Goal: Task Accomplishment & Management: Use online tool/utility

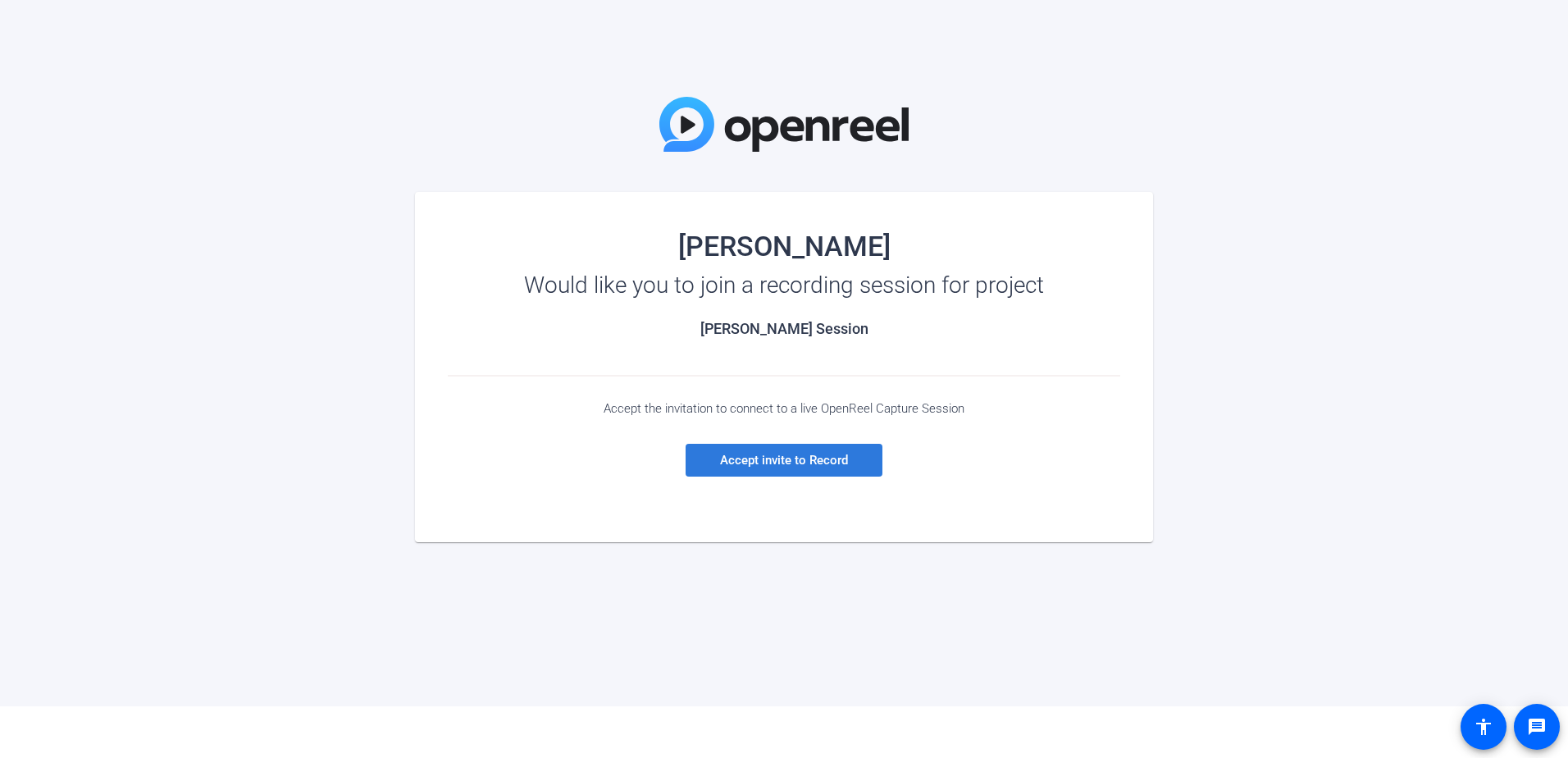
click at [838, 454] on span "Accept invite to Record" at bounding box center [784, 460] width 128 height 15
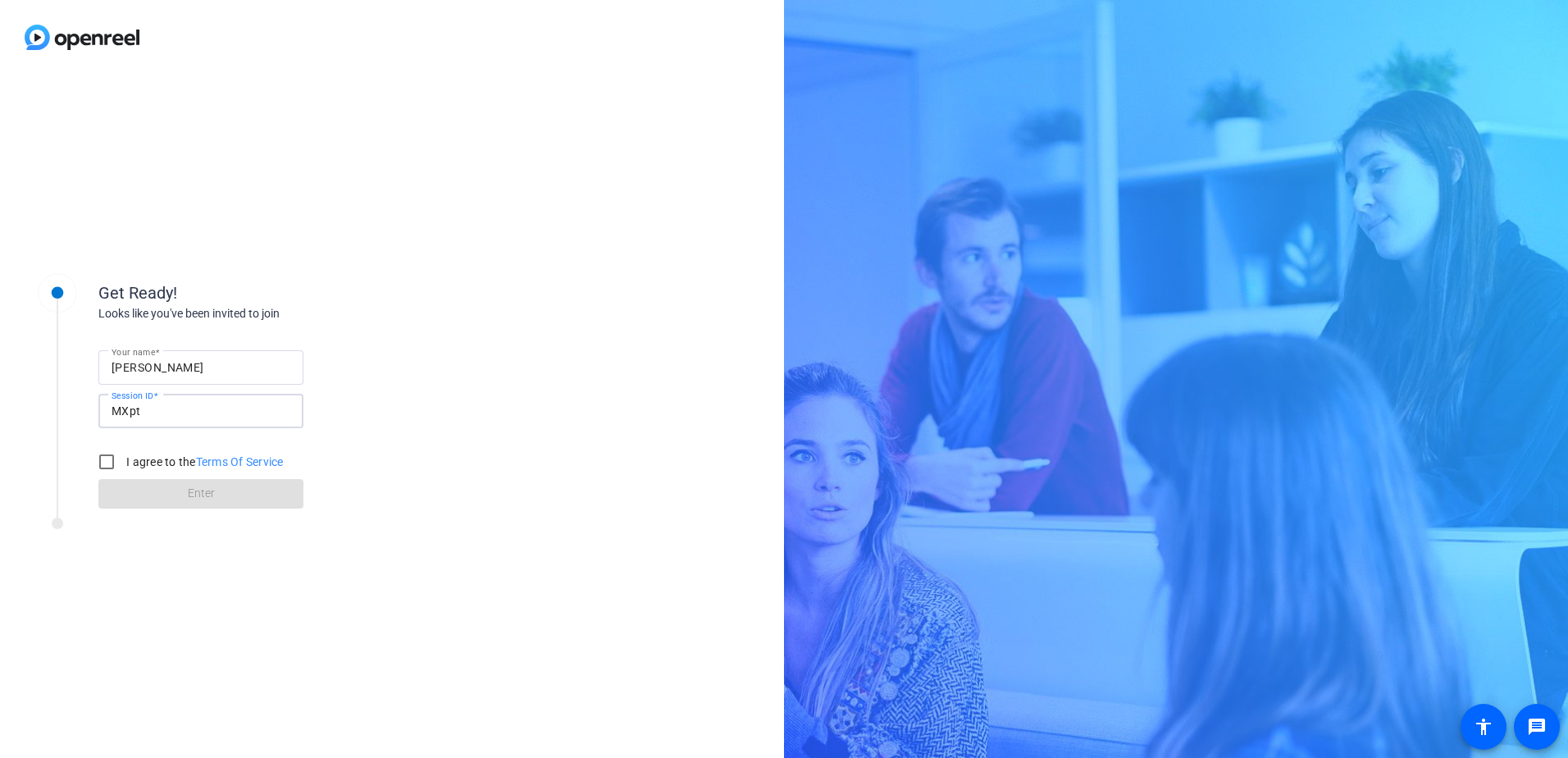
click at [181, 412] on input "MXpt" at bounding box center [201, 410] width 179 height 19
click at [116, 456] on input "I agree to the Terms Of Service" at bounding box center [106, 462] width 33 height 33
checkbox input "true"
click at [144, 500] on span at bounding box center [200, 493] width 205 height 39
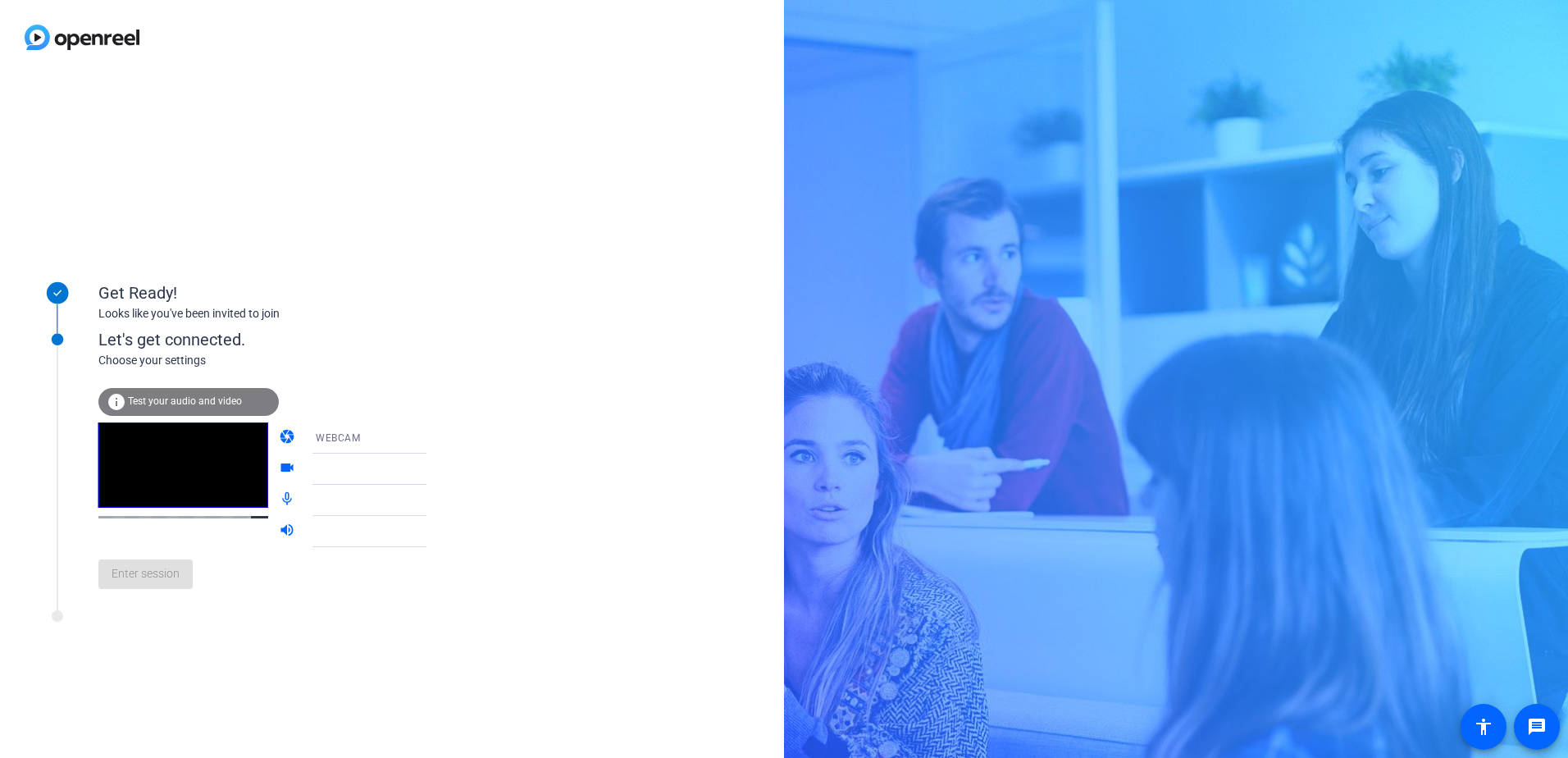
click at [331, 436] on span "WEBCAM" at bounding box center [338, 438] width 44 height 12
click at [322, 475] on span "WEBCAM" at bounding box center [314, 469] width 43 height 19
click at [335, 466] on div at bounding box center [376, 468] width 122 height 19
click at [352, 470] on div at bounding box center [376, 468] width 122 height 19
click at [379, 504] on div at bounding box center [376, 499] width 122 height 19
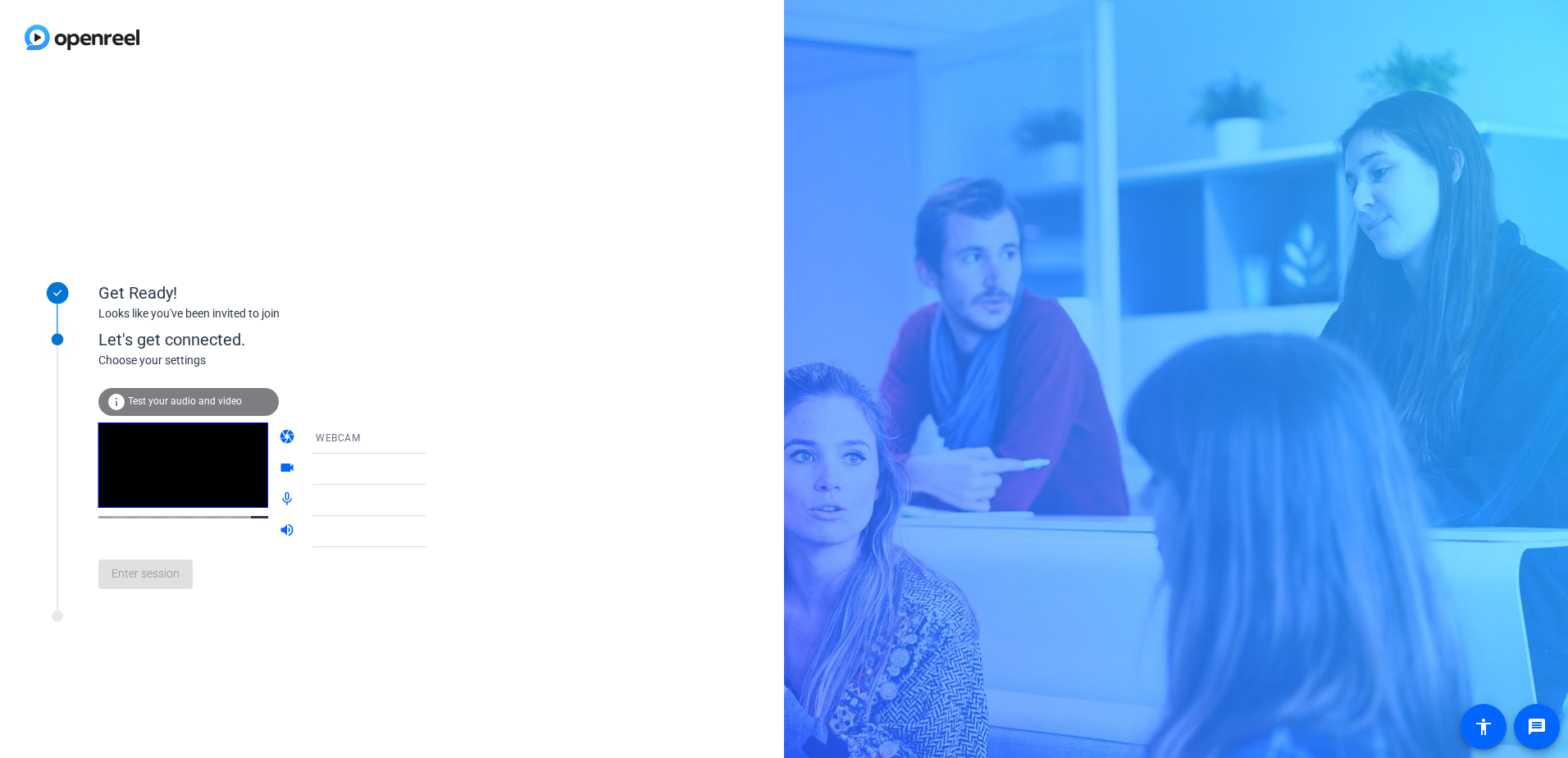
click at [386, 470] on div at bounding box center [376, 468] width 122 height 19
click at [165, 396] on span "Test your audio and video" at bounding box center [185, 401] width 114 height 12
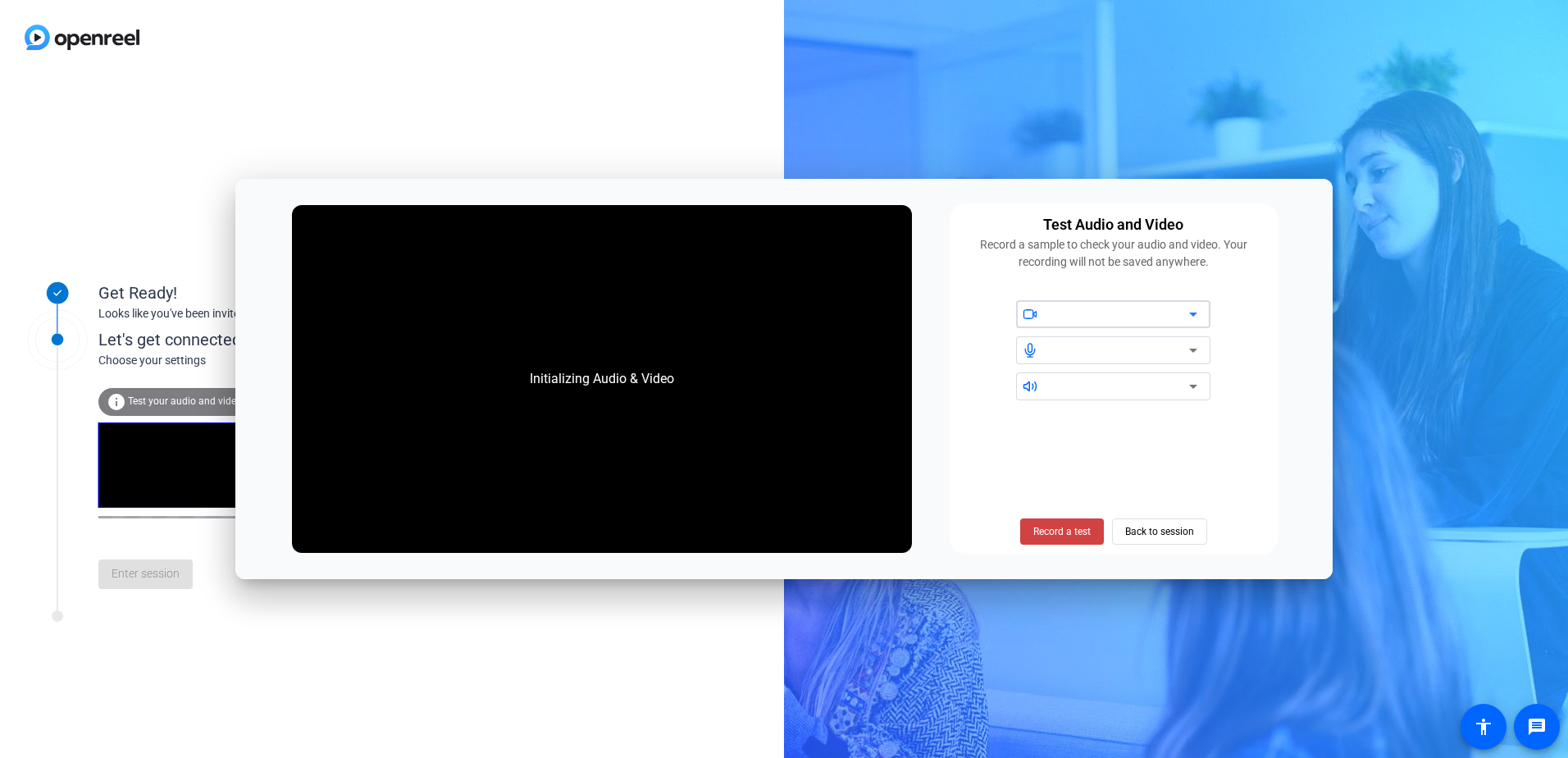
click at [1130, 313] on div at bounding box center [1120, 314] width 140 height 19
drag, startPoint x: 1130, startPoint y: 313, endPoint x: 1203, endPoint y: 313, distance: 73.0
click at [1133, 313] on div at bounding box center [1120, 314] width 140 height 19
click at [1202, 312] on icon at bounding box center [1193, 314] width 19 height 19
click at [1191, 312] on icon at bounding box center [1193, 314] width 19 height 19
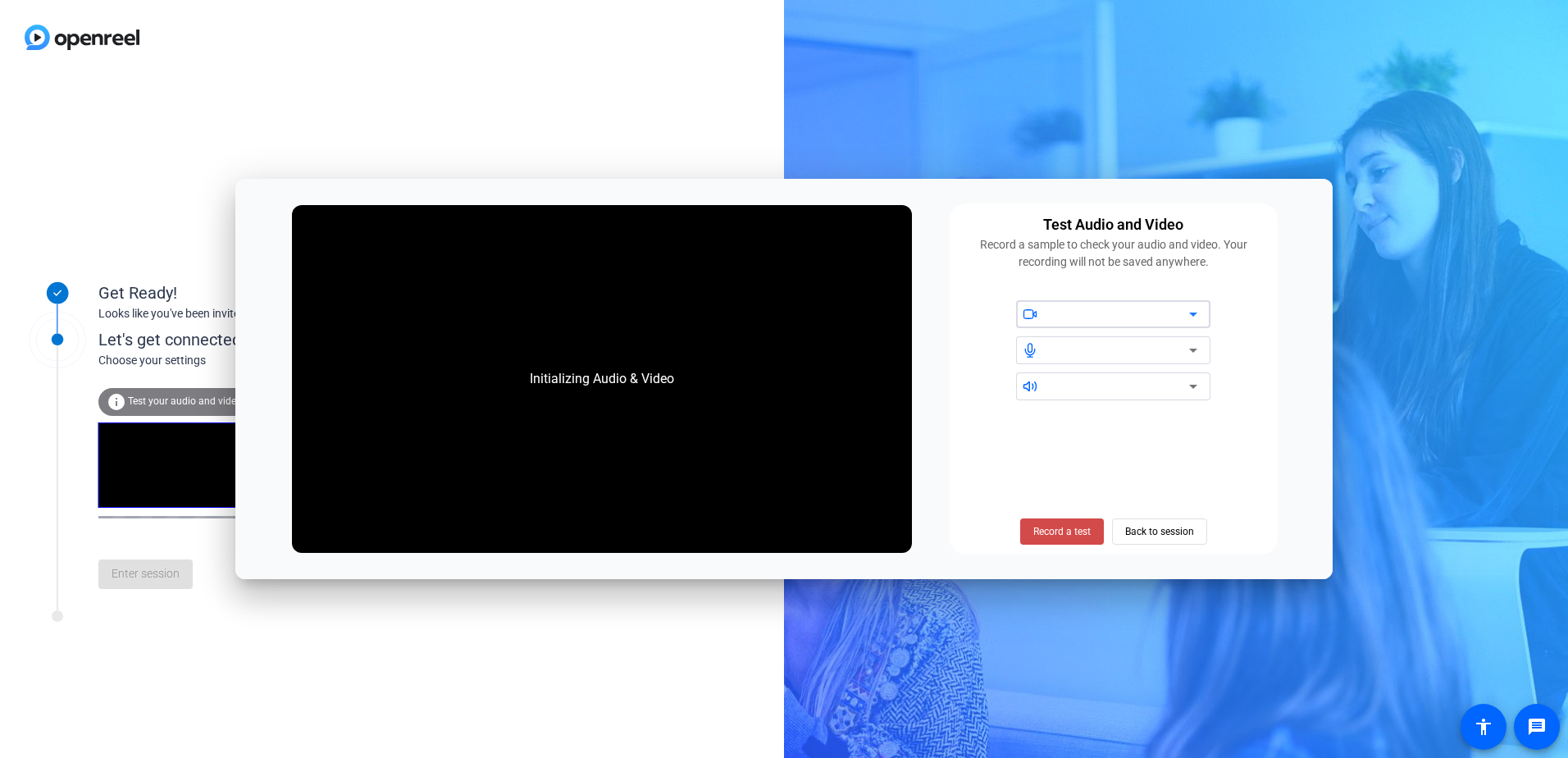
click at [1073, 538] on span "Record a test" at bounding box center [1062, 531] width 58 height 15
click at [1073, 538] on span "Stop Testing (6s)" at bounding box center [1061, 531] width 74 height 15
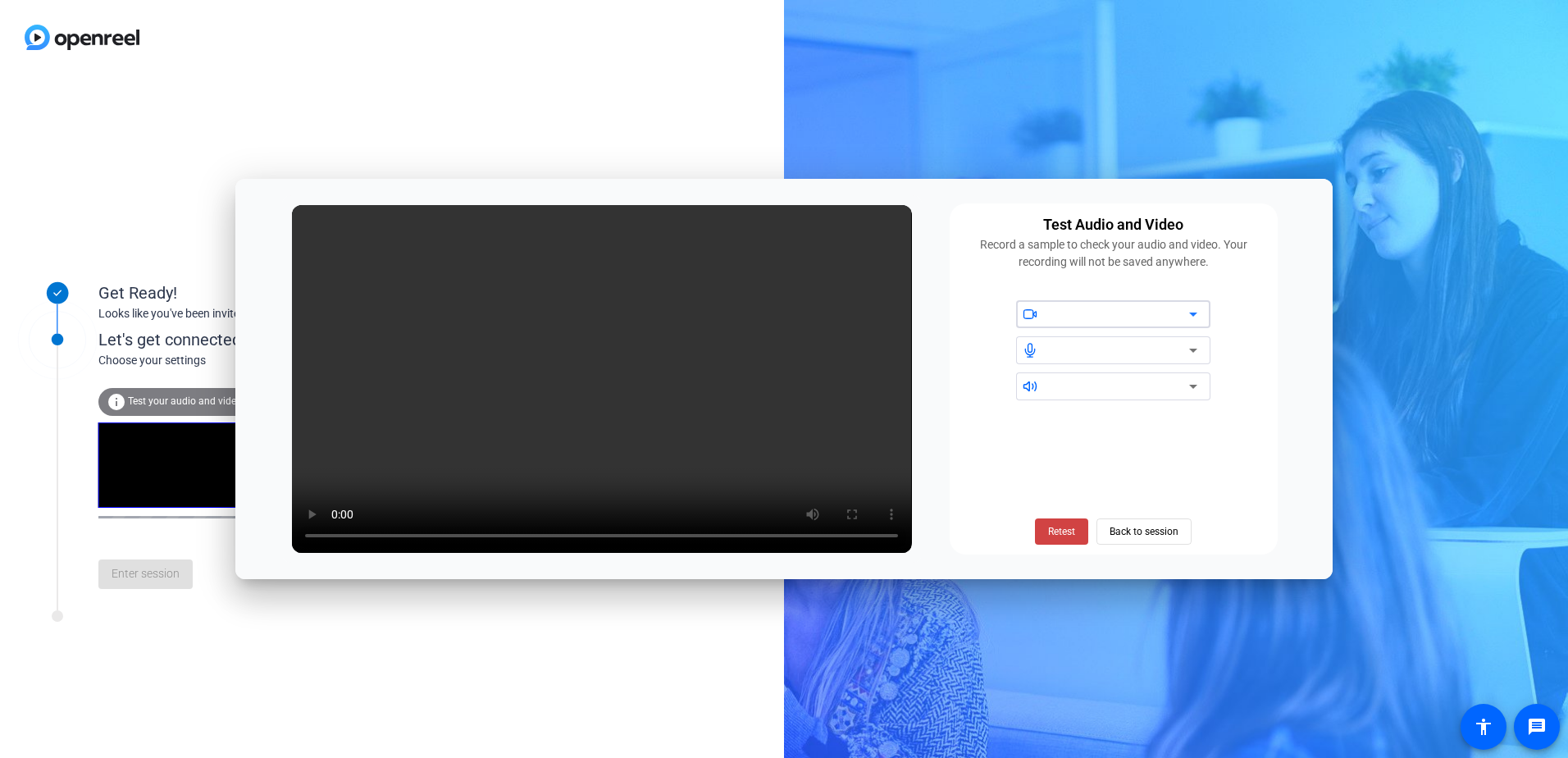
click at [1091, 318] on div at bounding box center [1120, 314] width 140 height 19
click at [1029, 310] on icon at bounding box center [1029, 313] width 9 height 8
click at [1029, 311] on icon at bounding box center [1030, 314] width 15 height 15
click at [1137, 531] on span "Back to session" at bounding box center [1144, 531] width 69 height 31
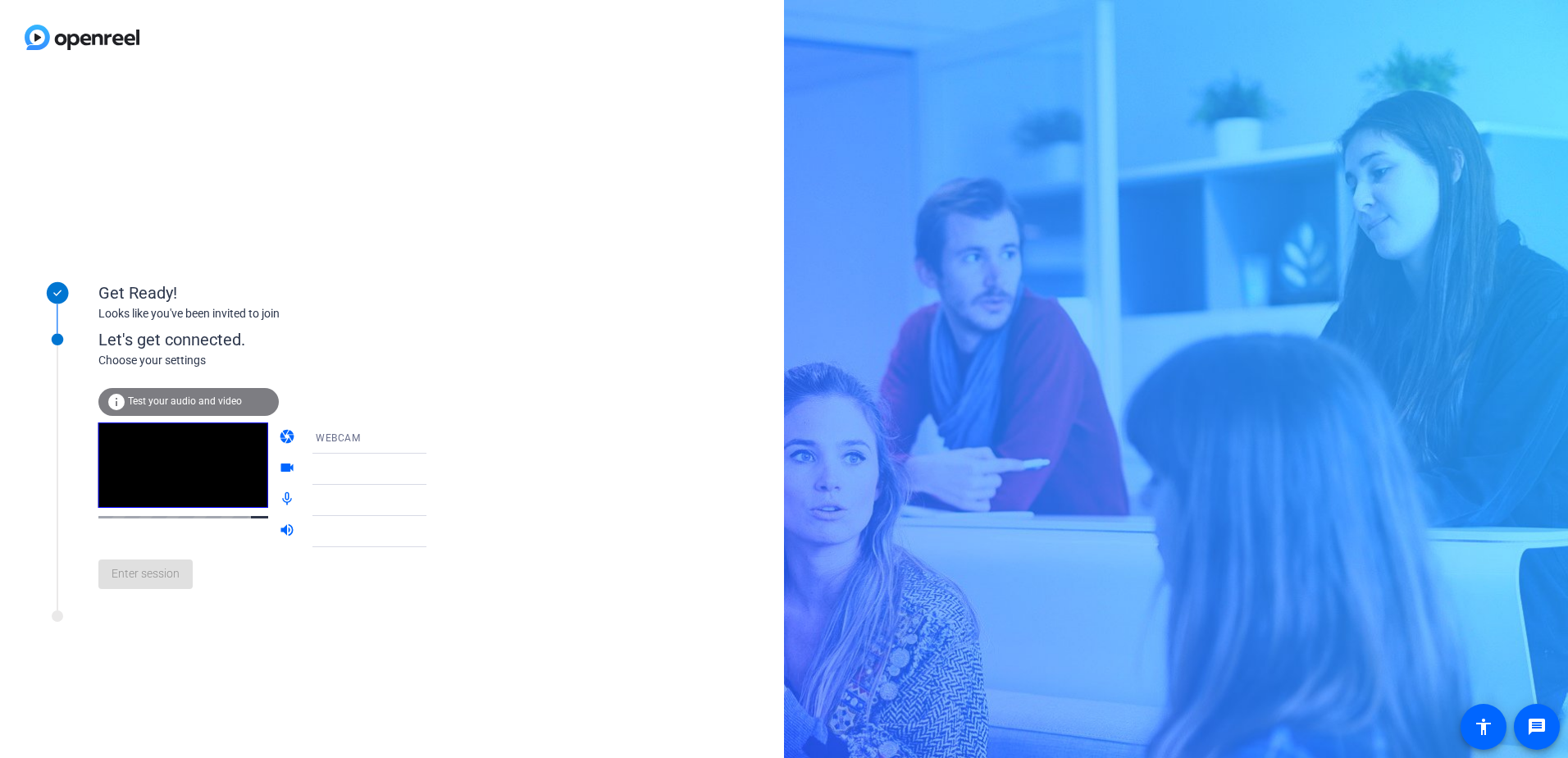
click at [433, 473] on icon at bounding box center [442, 468] width 19 height 19
click at [151, 579] on span "Enter session" at bounding box center [146, 574] width 68 height 17
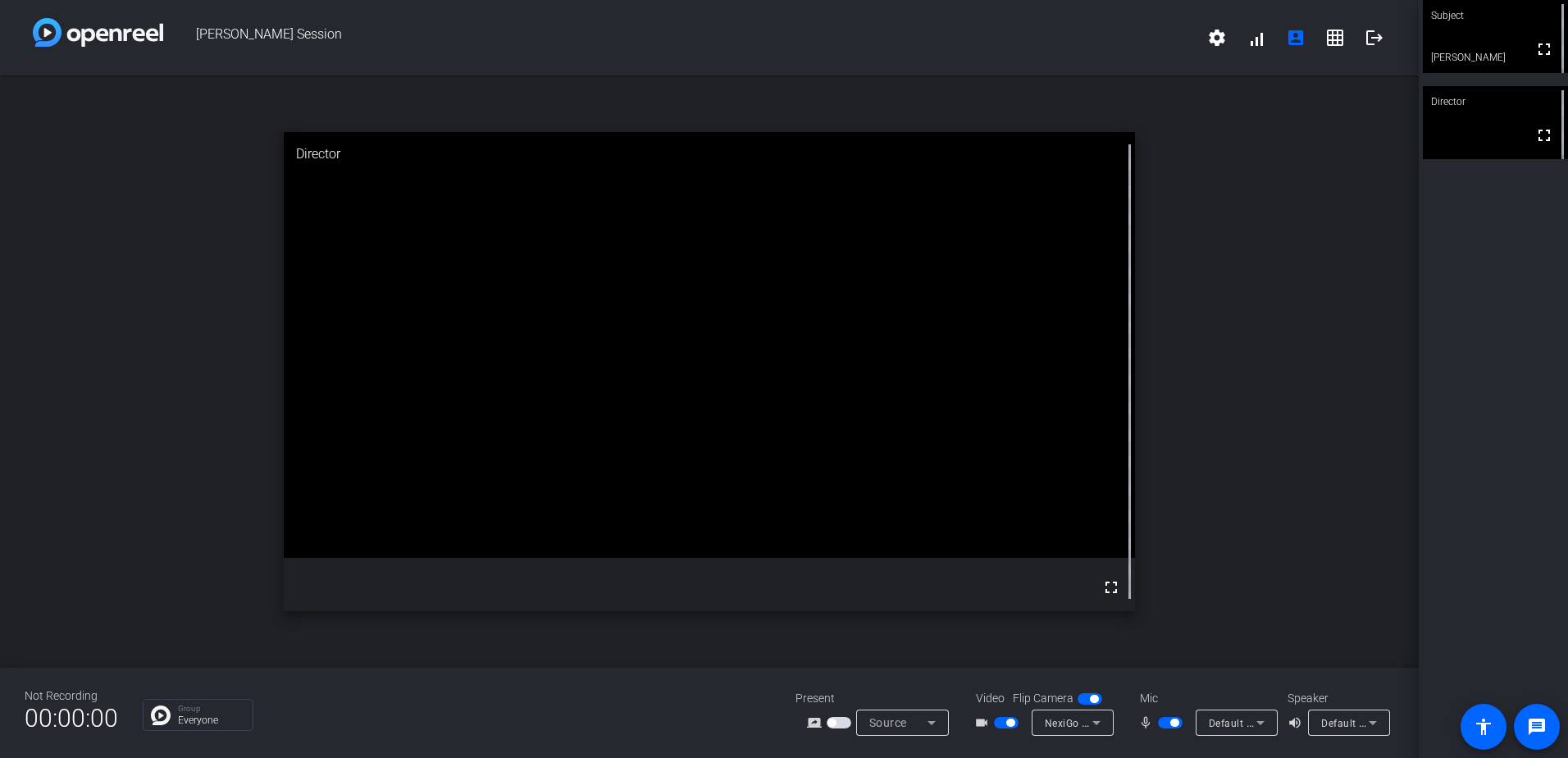
click at [1321, 720] on span "Default - Headphones (Realtek(R) Audio)" at bounding box center [1418, 722] width 195 height 13
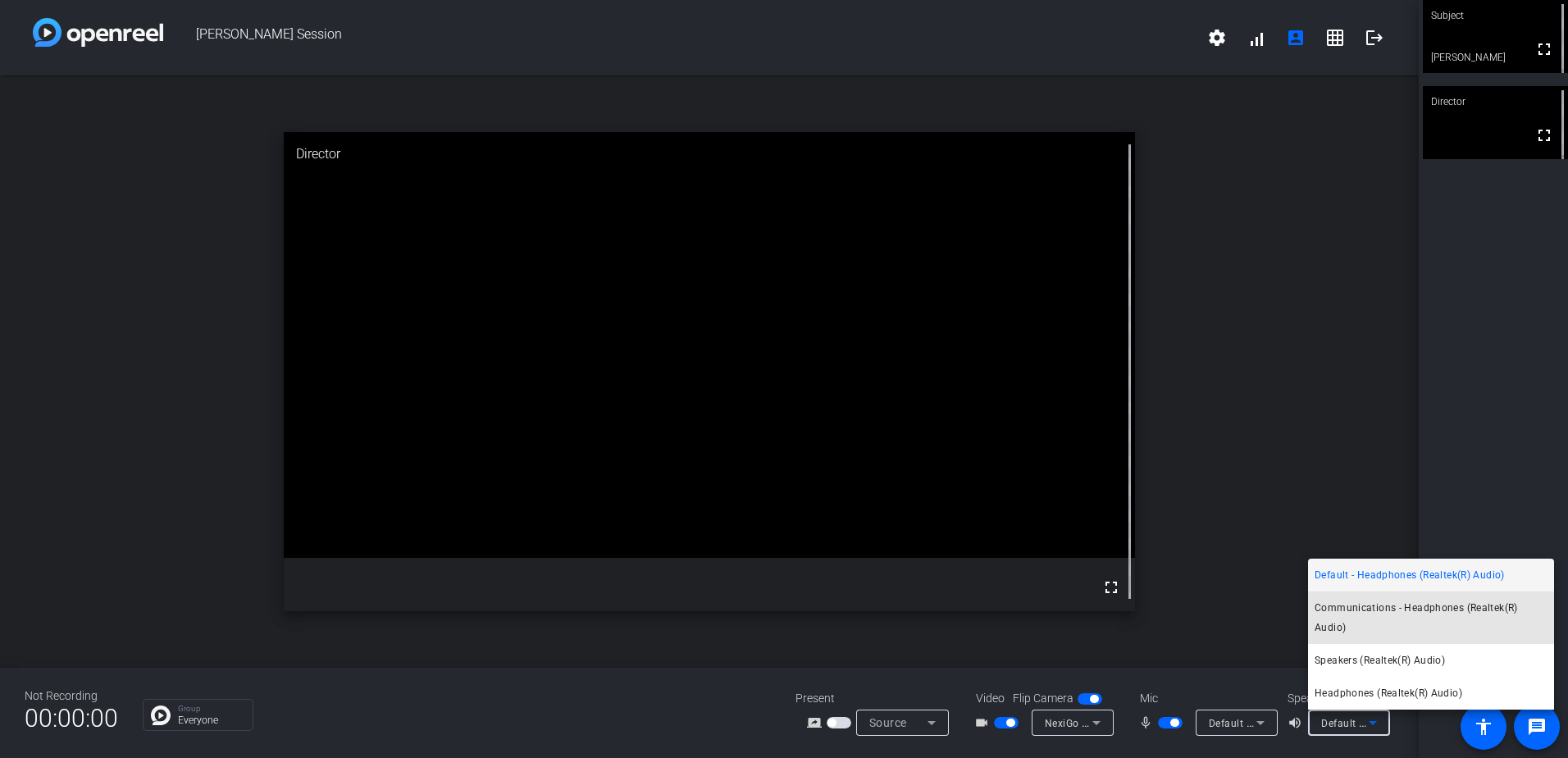
click at [1460, 601] on span "Communications - Headphones (Realtek(R) Audio)" at bounding box center [1431, 617] width 233 height 39
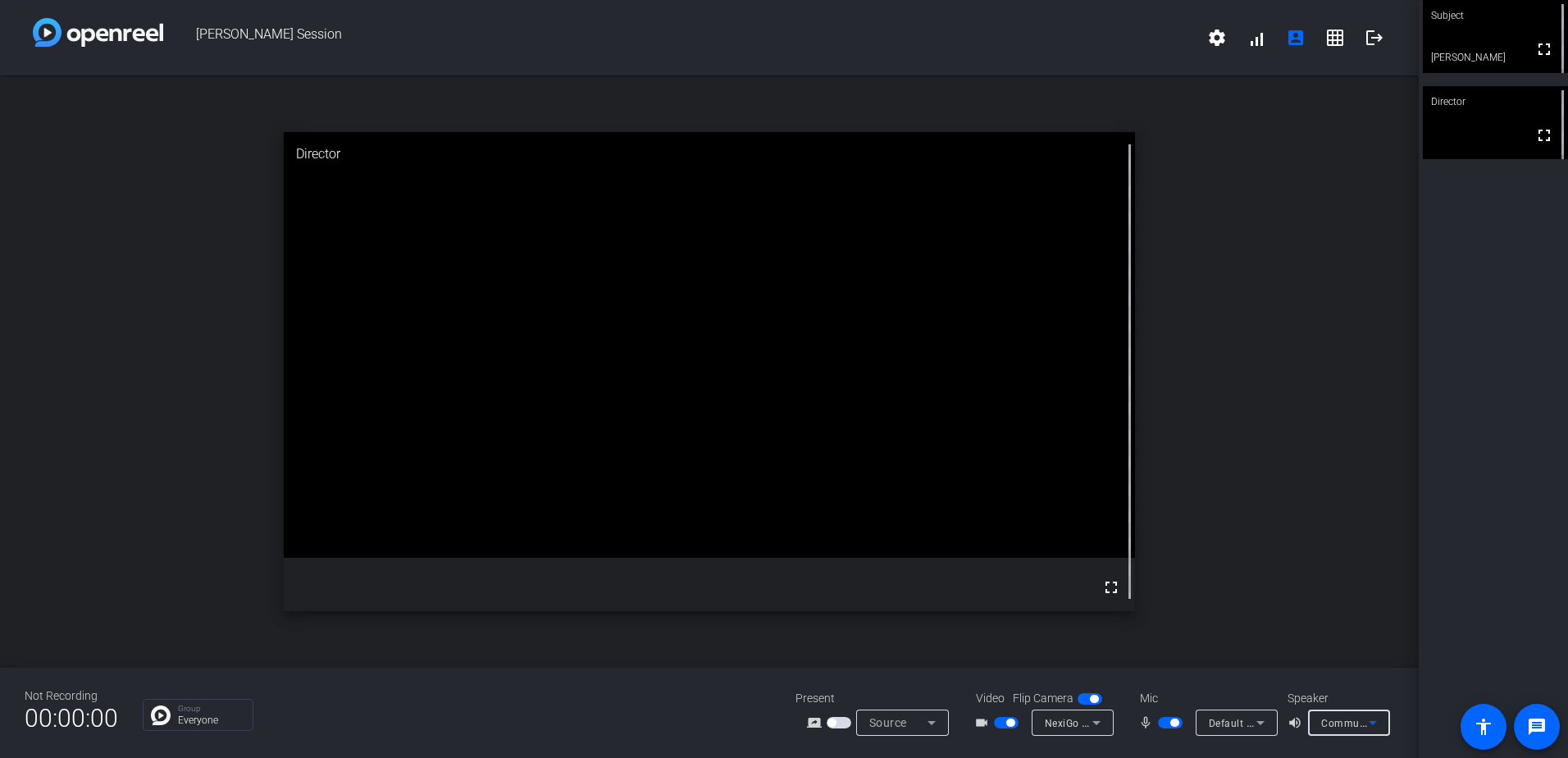
click at [1355, 728] on span "Communications - Headphones (Realtek(R) Audio)" at bounding box center [1442, 722] width 242 height 13
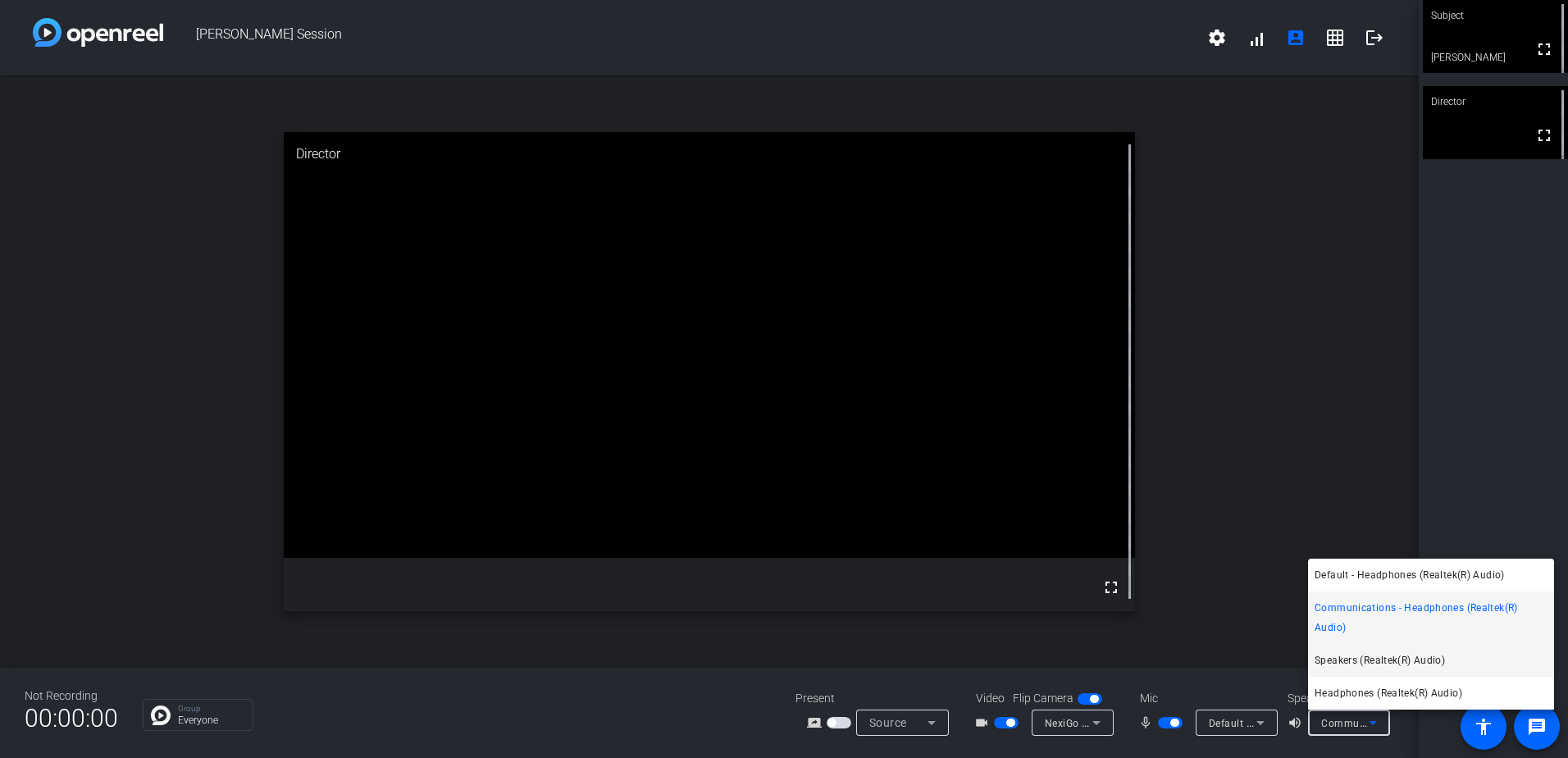
click at [1415, 668] on span "Speakers (Realtek(R) Audio)" at bounding box center [1380, 660] width 130 height 19
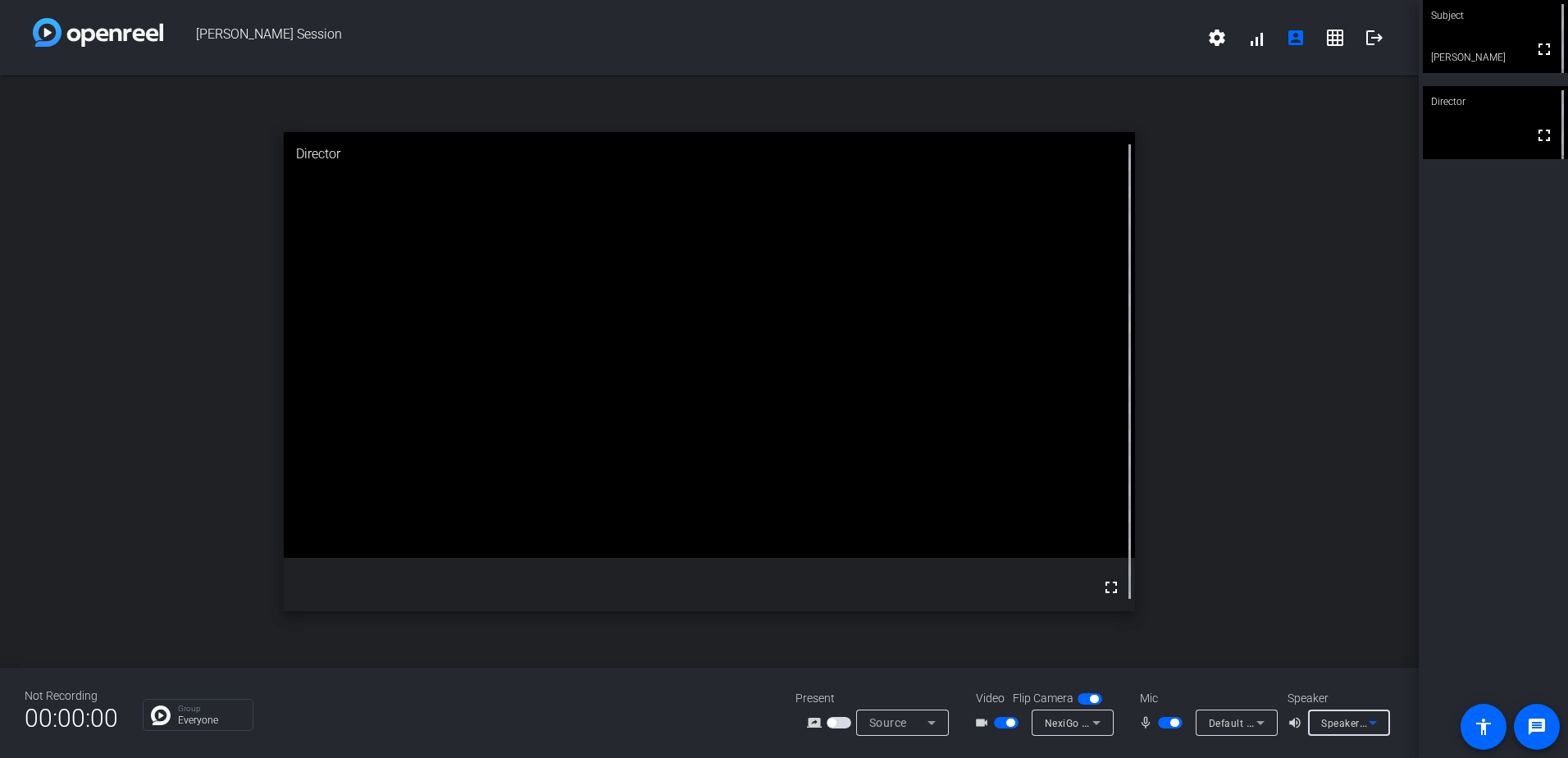
click at [1369, 725] on icon at bounding box center [1372, 721] width 19 height 19
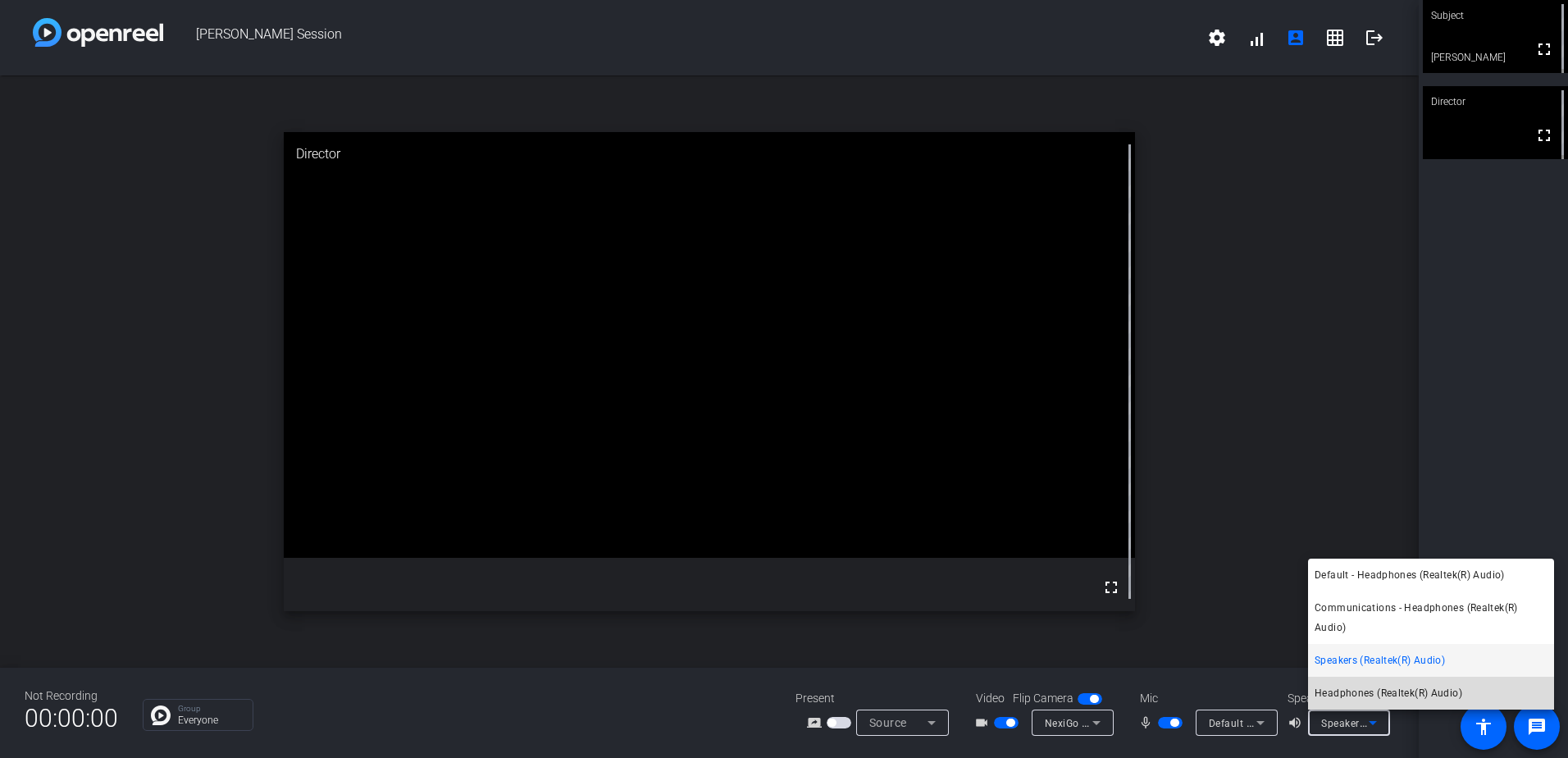
click at [1389, 684] on span "Headphones (Realtek(R) Audio)" at bounding box center [1388, 692] width 148 height 19
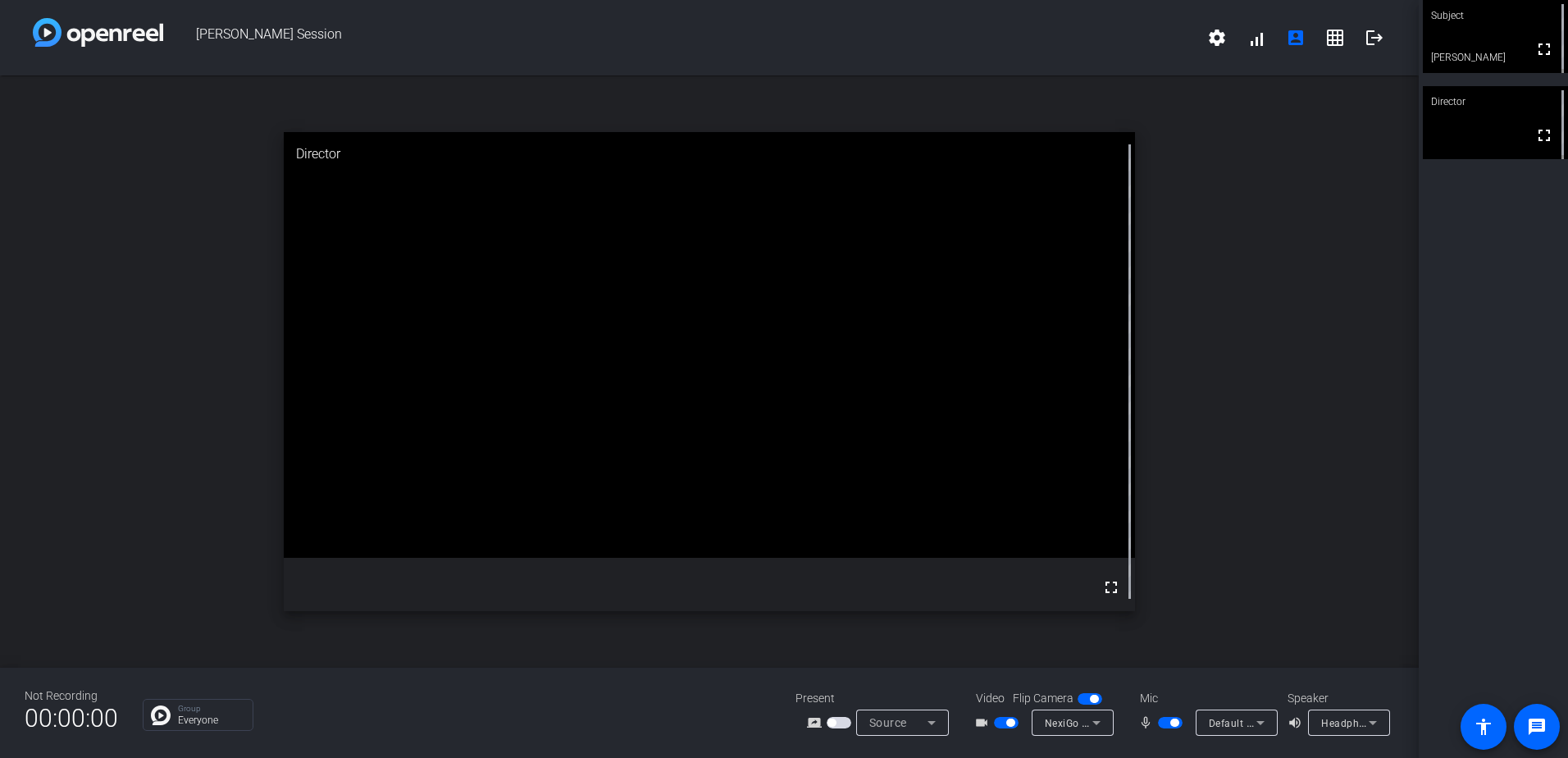
click at [1405, 340] on div "open_in_new Director fullscreen" at bounding box center [710, 371] width 1419 height 592
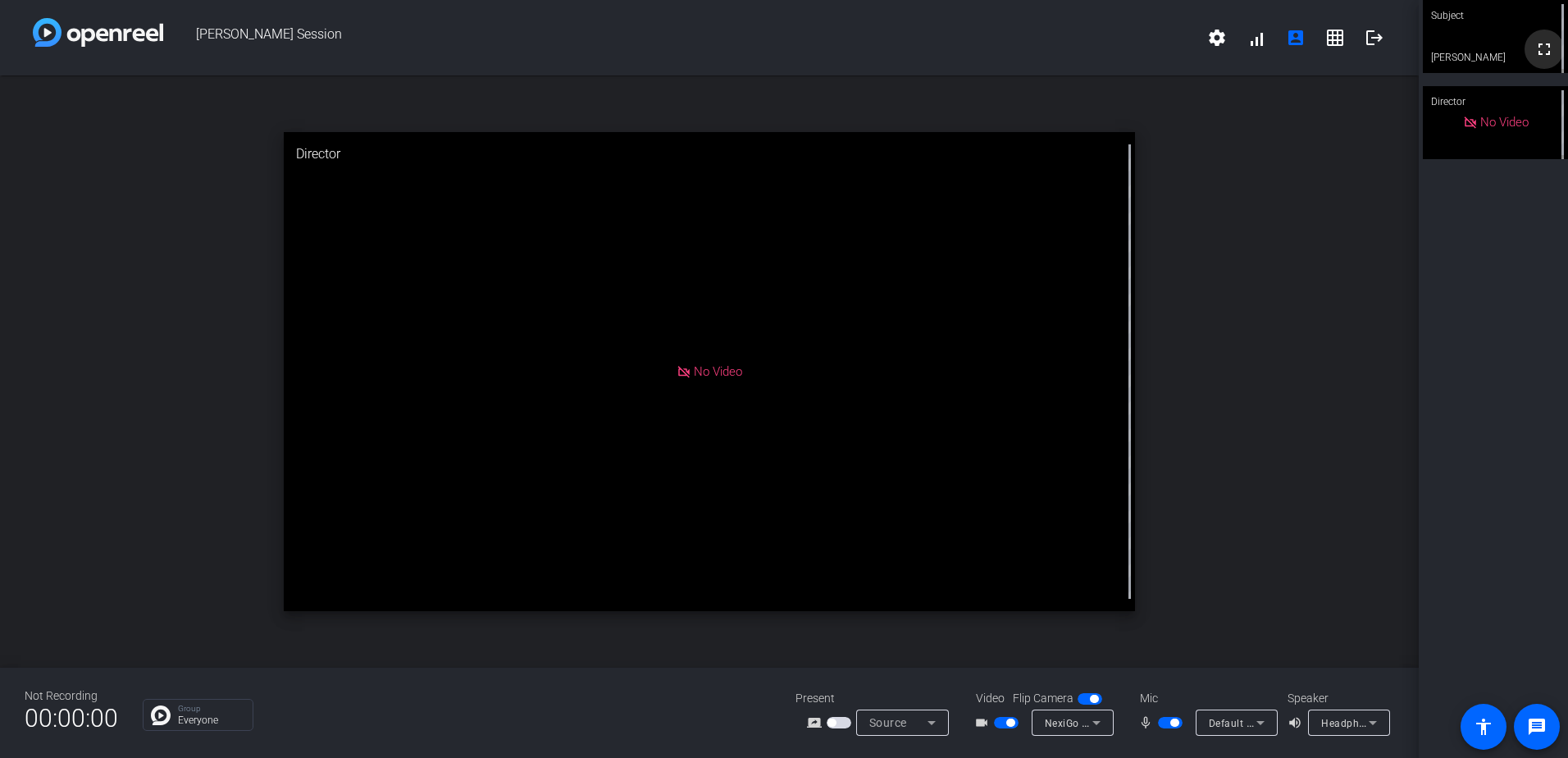
click at [1525, 45] on span at bounding box center [1544, 49] width 39 height 39
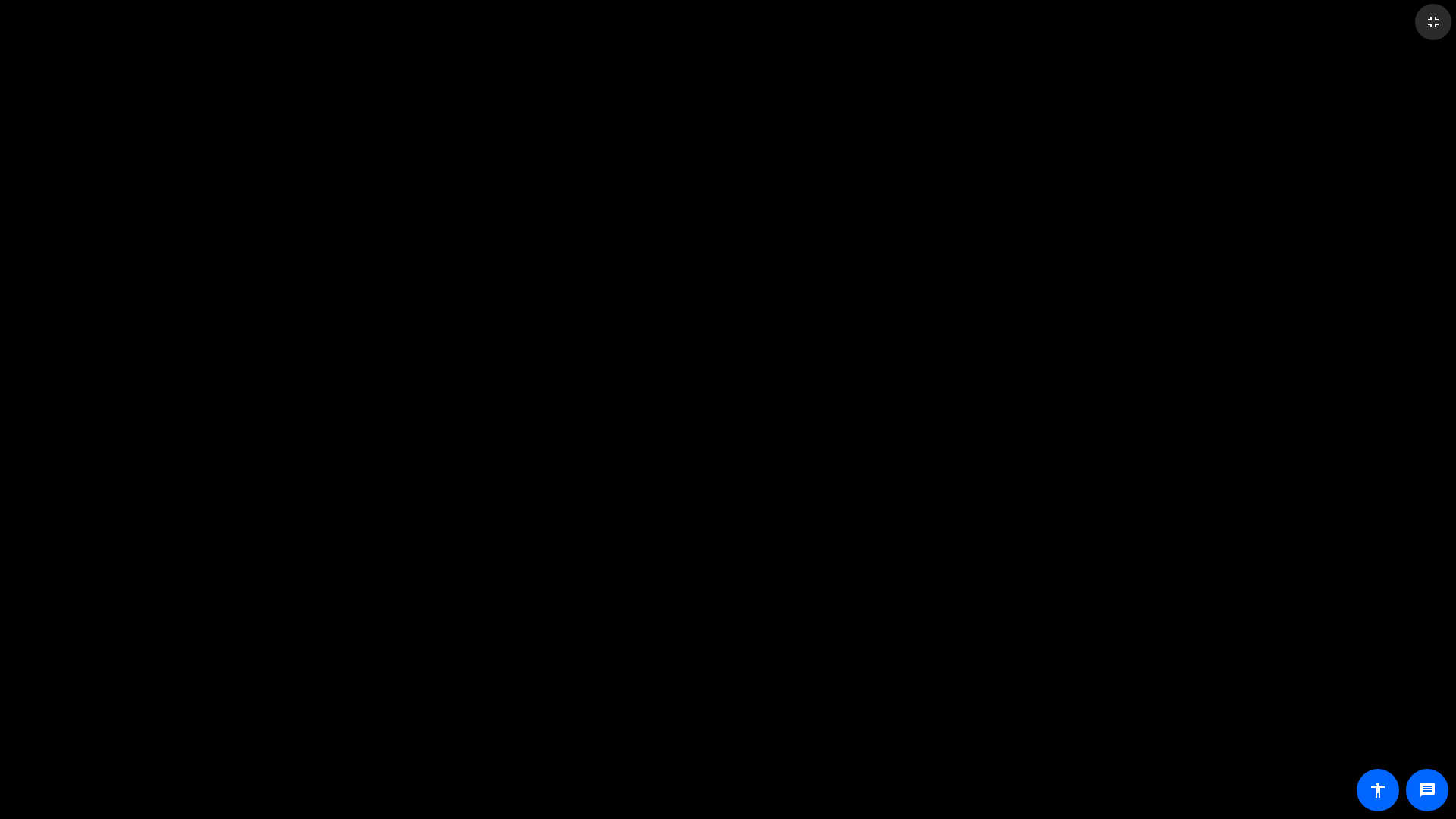
click at [1425, 14] on mat-icon "fullscreen_exit" at bounding box center [1432, 21] width 18 height 18
